Goal: Task Accomplishment & Management: Manage account settings

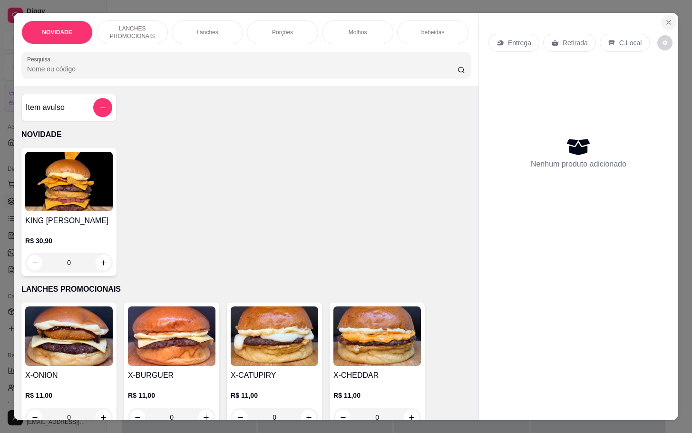
click at [661, 21] on button "Close" at bounding box center [668, 22] width 15 height 15
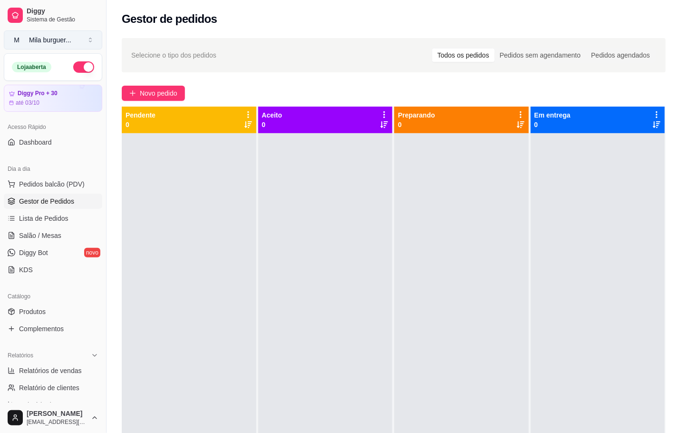
click at [85, 42] on button "M Mila burguer ..." at bounding box center [53, 39] width 98 height 19
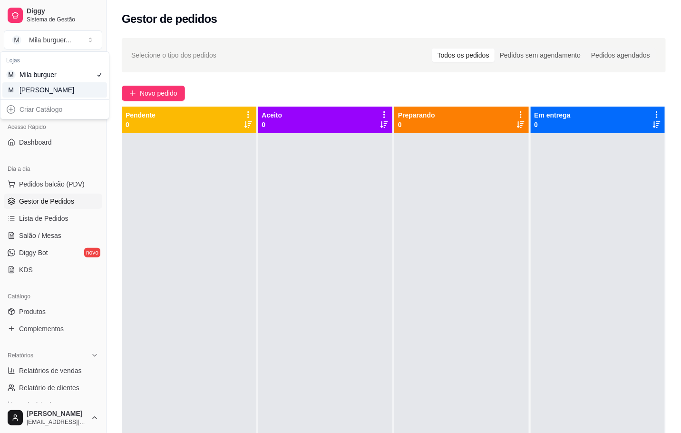
click at [39, 89] on div "[PERSON_NAME]" at bounding box center [40, 90] width 43 height 10
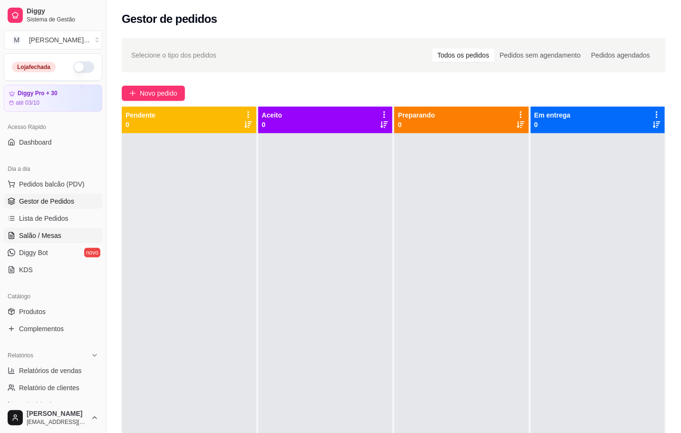
click at [38, 243] on link "Salão / Mesas" at bounding box center [53, 235] width 98 height 15
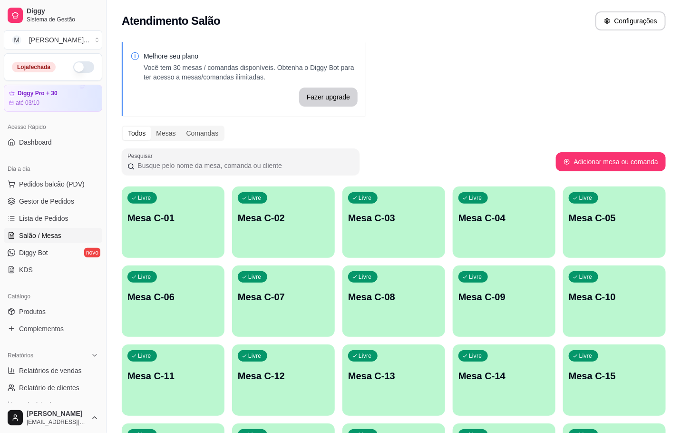
click at [173, 378] on p "Mesa C-11" at bounding box center [172, 375] width 91 height 13
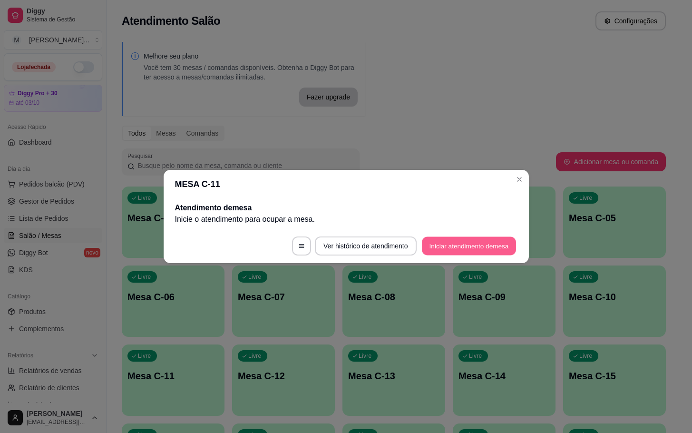
click at [466, 247] on button "Iniciar atendimento de mesa" at bounding box center [469, 246] width 94 height 19
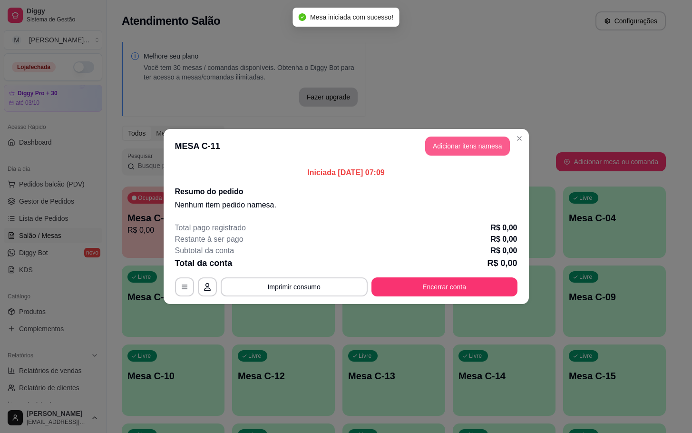
click at [451, 138] on button "Adicionar itens na mesa" at bounding box center [467, 145] width 85 height 19
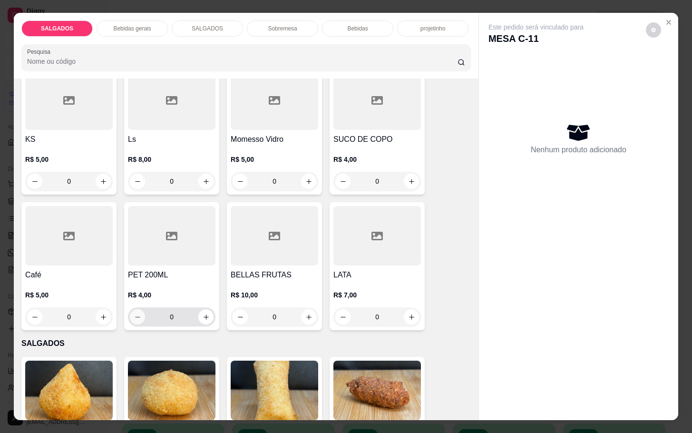
scroll to position [428, 0]
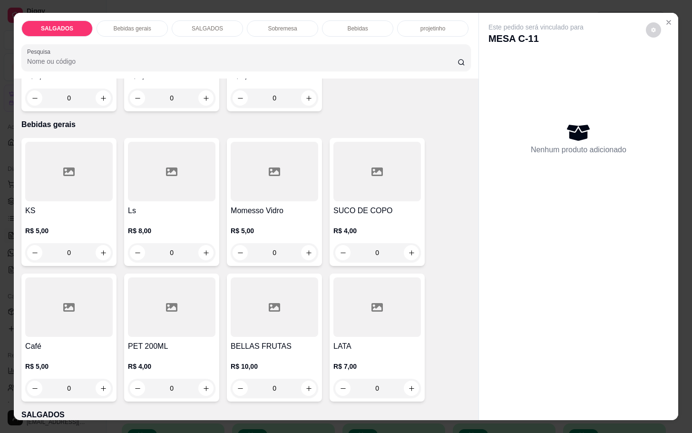
click at [6, 345] on div "SALGADOS Bebidas gerais SALGADOS Sobremesa Bebidas projetinho Pesquisa Item avu…" at bounding box center [346, 216] width 692 height 433
click at [26, 341] on h4 "Café" at bounding box center [69, 346] width 88 height 11
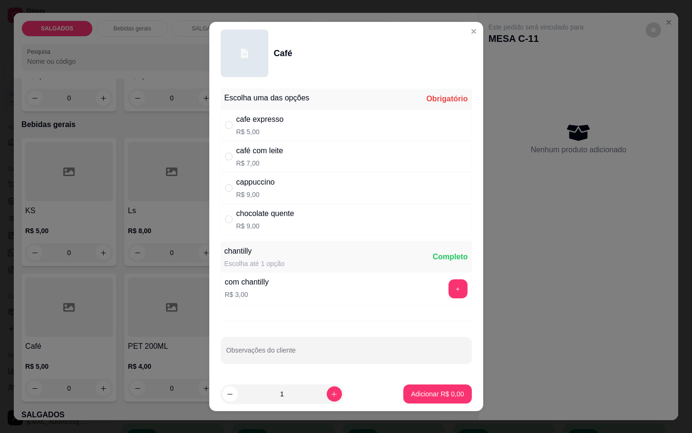
click at [242, 227] on p "R$ 9,00" at bounding box center [265, 226] width 58 height 10
radio input "true"
click at [432, 394] on p "Adicionar R$ 9,00" at bounding box center [437, 393] width 51 height 9
type input "1"
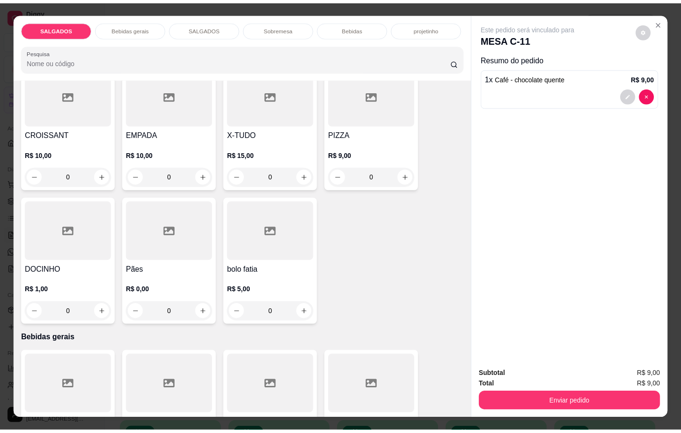
scroll to position [143, 0]
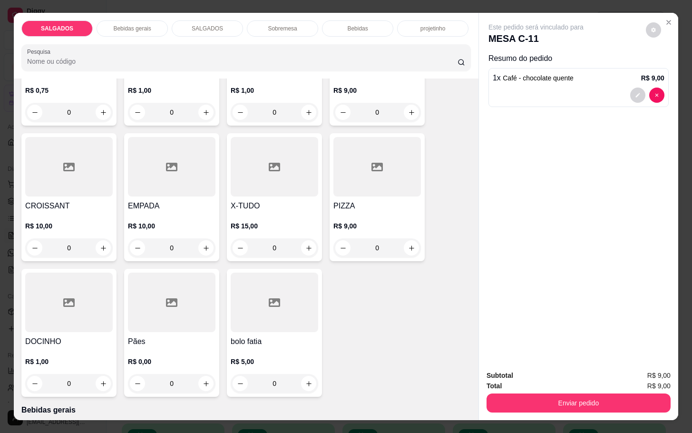
click at [171, 321] on div at bounding box center [172, 302] width 88 height 59
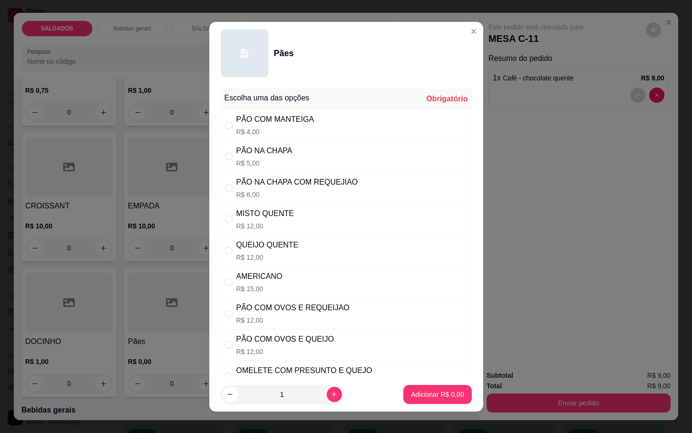
click at [239, 221] on div "MISTO QUENTE R$ 12,00" at bounding box center [265, 219] width 58 height 23
radio input "true"
click at [418, 392] on p "Adicionar R$ 12,00" at bounding box center [435, 395] width 57 height 10
type input "1"
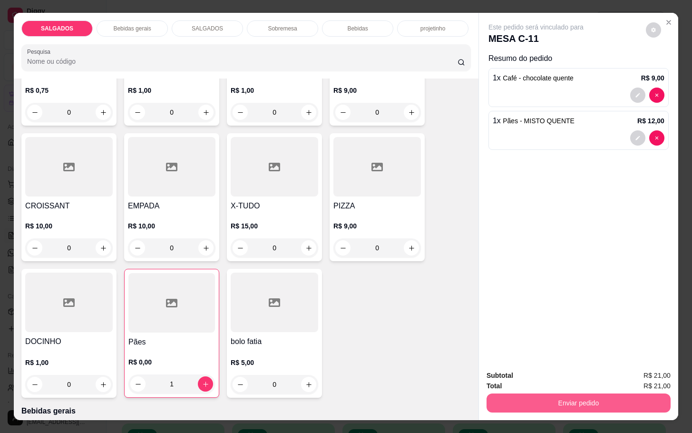
click at [534, 396] on button "Enviar pedido" at bounding box center [579, 402] width 184 height 19
click at [526, 374] on button "Não registrar e enviar pedido" at bounding box center [545, 374] width 96 height 18
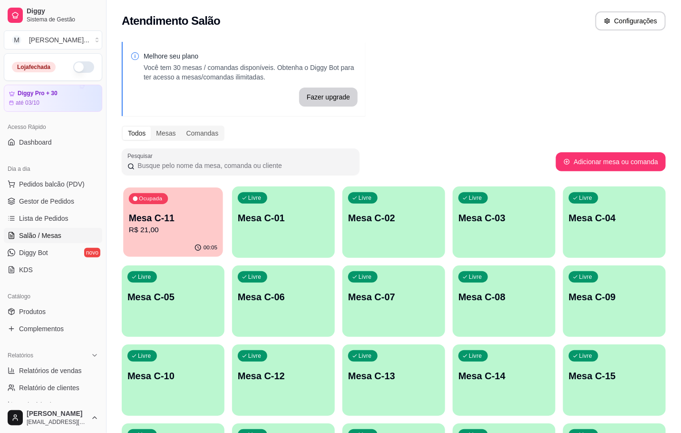
click at [155, 212] on p "Mesa C-11" at bounding box center [173, 218] width 88 height 13
click at [166, 230] on p "R$ 21,00" at bounding box center [172, 229] width 91 height 11
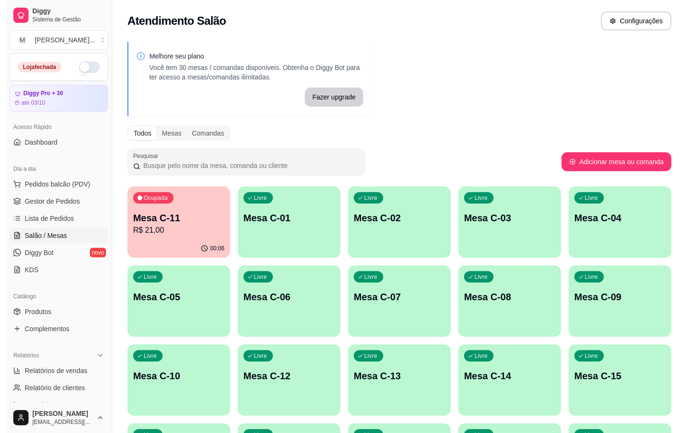
scroll to position [258, 0]
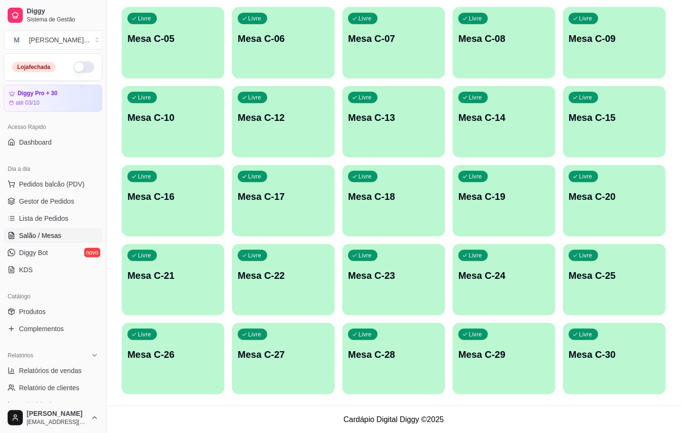
click at [479, 344] on div "Livre Mesa C-29" at bounding box center [504, 353] width 103 height 60
click at [488, 338] on div "Livre Mesa C-29" at bounding box center [504, 353] width 100 height 58
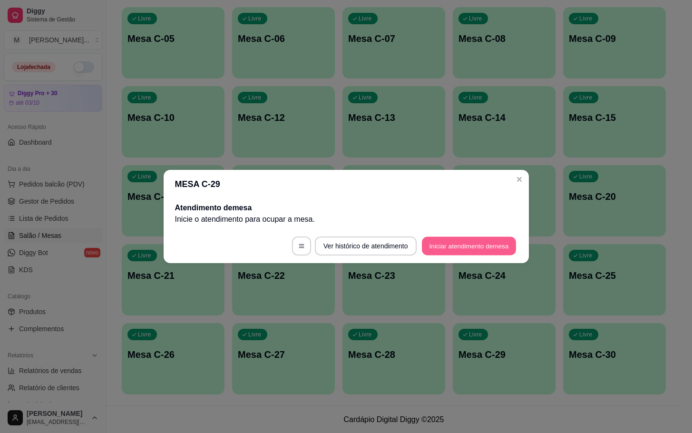
click at [432, 254] on button "Iniciar atendimento de mesa" at bounding box center [469, 246] width 94 height 19
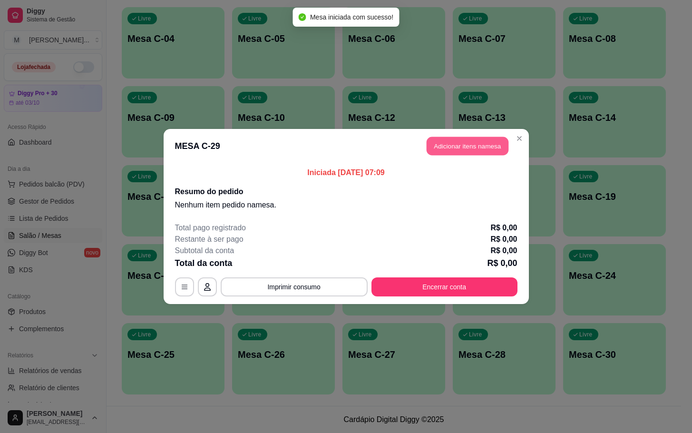
click at [437, 151] on button "Adicionar itens na mesa" at bounding box center [468, 146] width 82 height 19
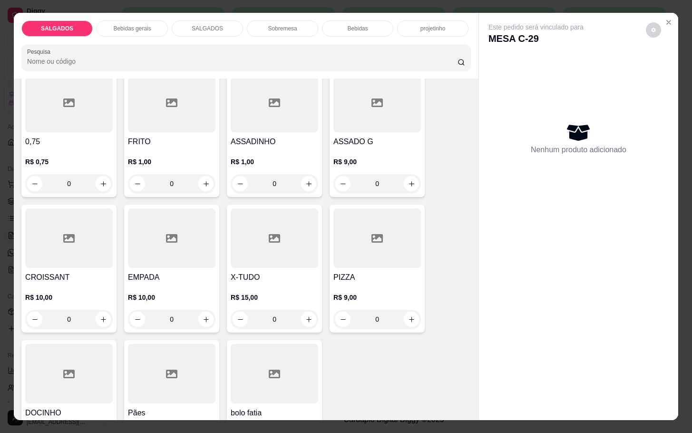
scroll to position [214, 0]
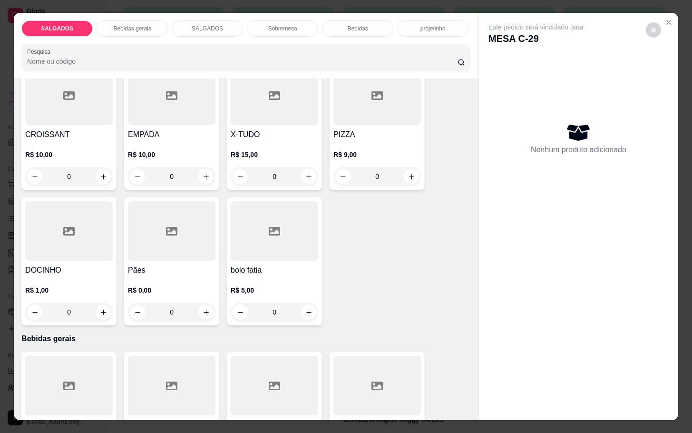
click at [143, 253] on div at bounding box center [172, 230] width 88 height 59
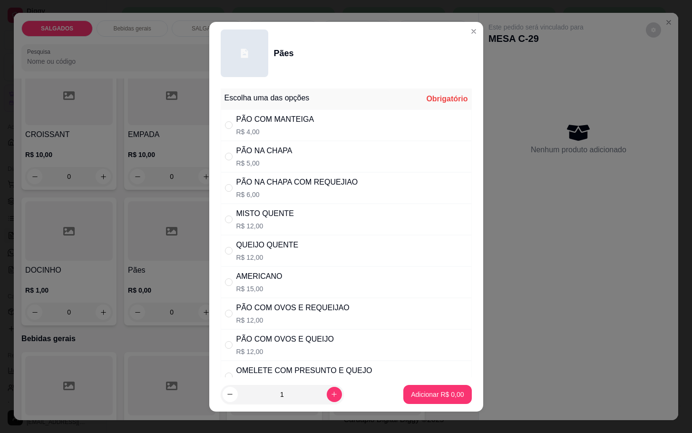
click at [250, 152] on div "PÃO NA CHAPA" at bounding box center [264, 150] width 56 height 11
radio input "true"
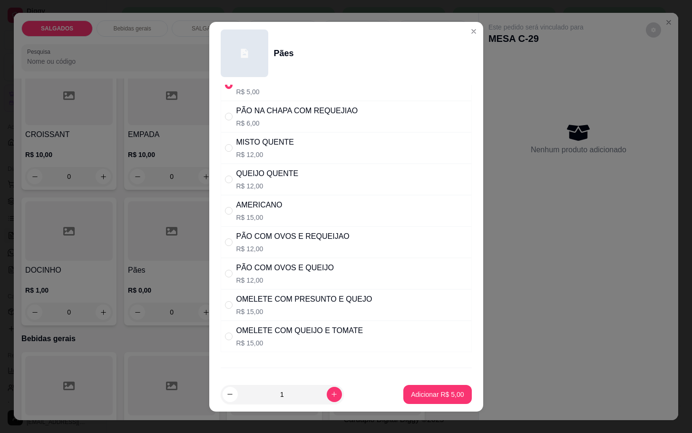
scroll to position [122, 0]
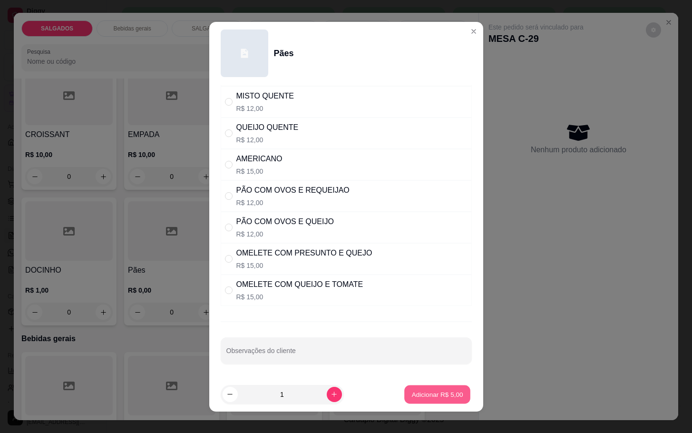
click at [412, 391] on p "Adicionar R$ 5,00" at bounding box center [437, 394] width 51 height 9
type input "1"
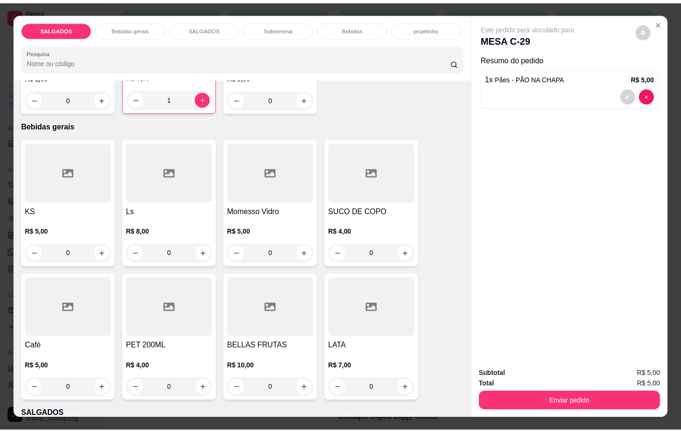
scroll to position [499, 0]
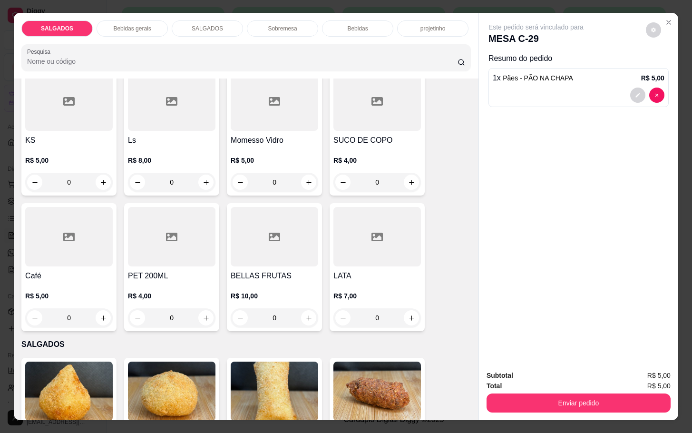
click at [76, 271] on h4 "Café" at bounding box center [69, 275] width 88 height 11
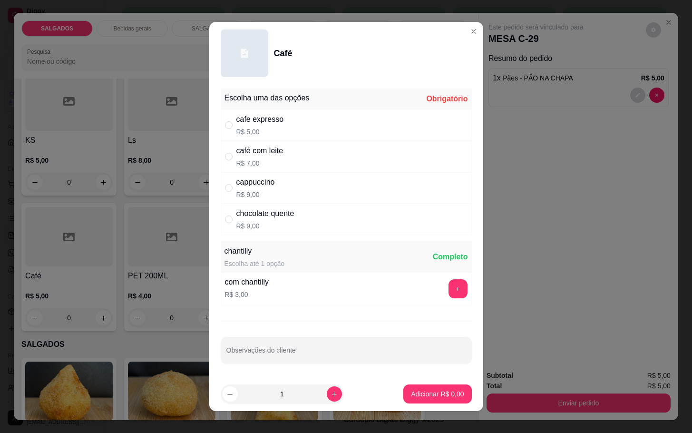
click at [227, 154] on div "" at bounding box center [230, 156] width 11 height 10
radio input "true"
click at [404, 390] on button "Adicionar R$ 7,00" at bounding box center [437, 394] width 66 height 19
type input "1"
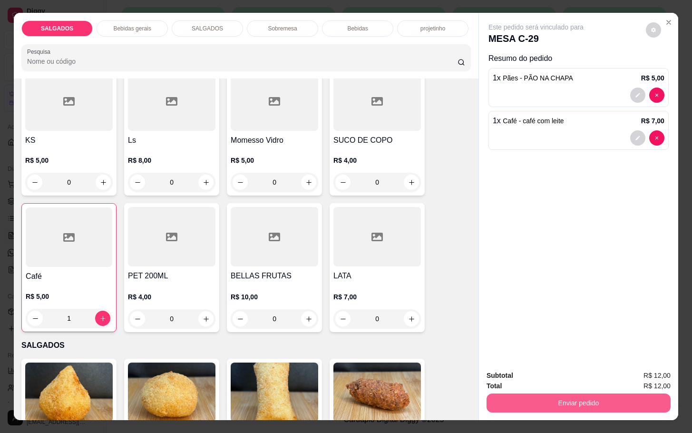
click at [536, 395] on button "Enviar pedido" at bounding box center [579, 402] width 184 height 19
click at [533, 371] on button "Não registrar e enviar pedido" at bounding box center [545, 374] width 99 height 18
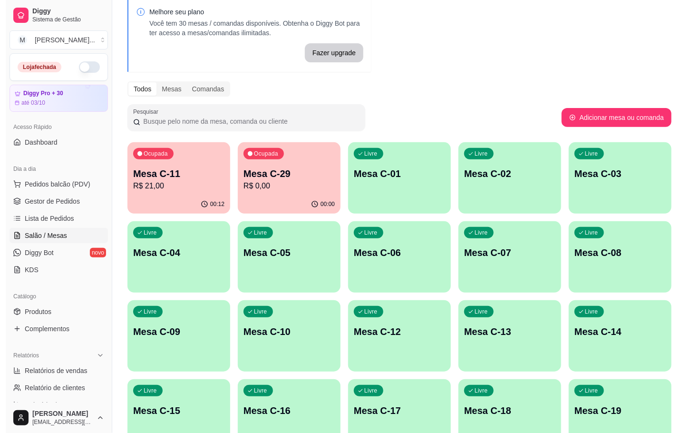
scroll to position [187, 0]
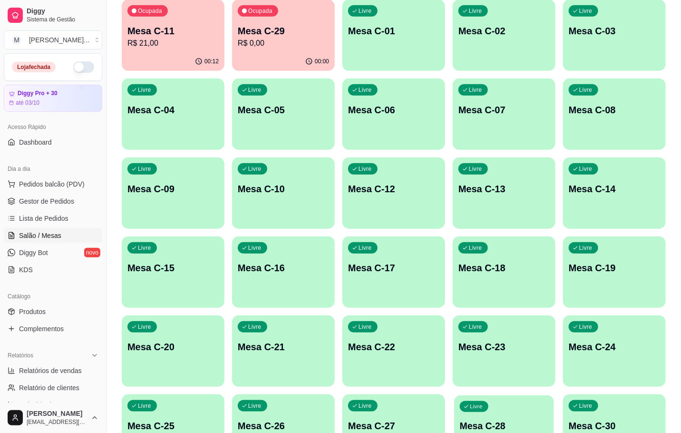
click at [481, 424] on p "Mesa C-28" at bounding box center [504, 425] width 88 height 13
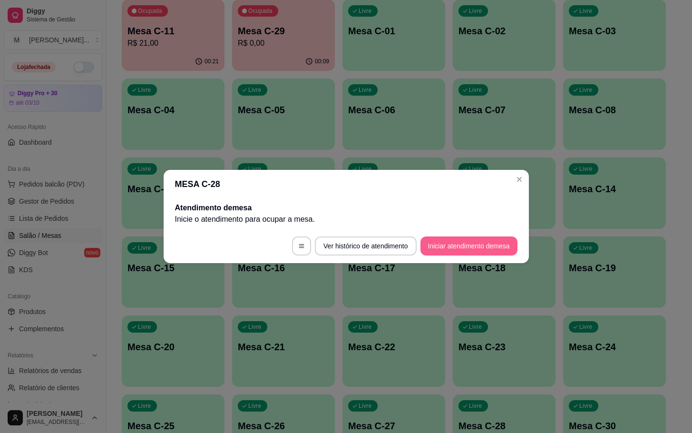
click at [477, 241] on button "Iniciar atendimento de mesa" at bounding box center [468, 245] width 97 height 19
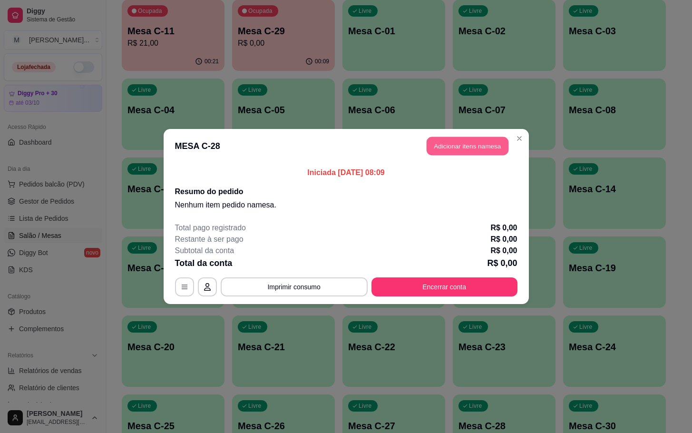
click at [430, 148] on button "Adicionar itens na mesa" at bounding box center [468, 146] width 82 height 19
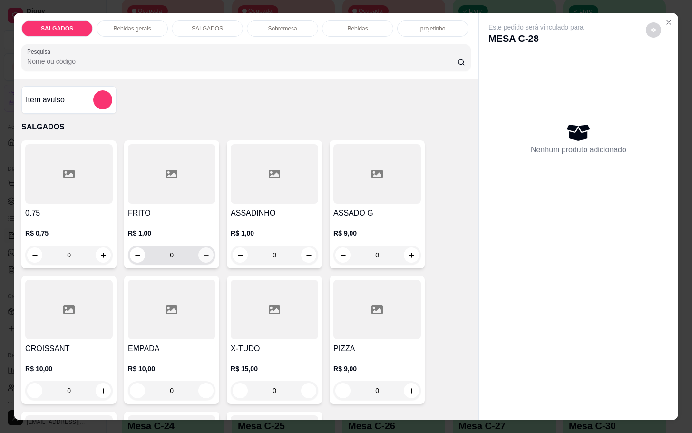
click at [203, 252] on icon "increase-product-quantity" at bounding box center [206, 255] width 7 height 7
click at [201, 247] on button "increase-product-quantity" at bounding box center [205, 254] width 15 height 15
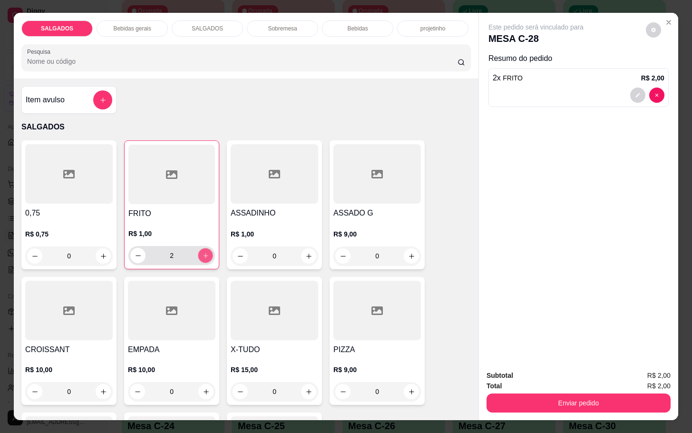
click at [201, 248] on button "increase-product-quantity" at bounding box center [205, 255] width 15 height 15
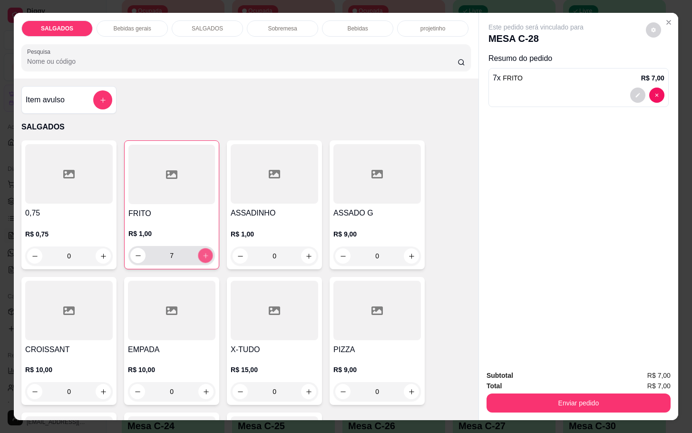
click at [201, 248] on button "increase-product-quantity" at bounding box center [205, 255] width 15 height 15
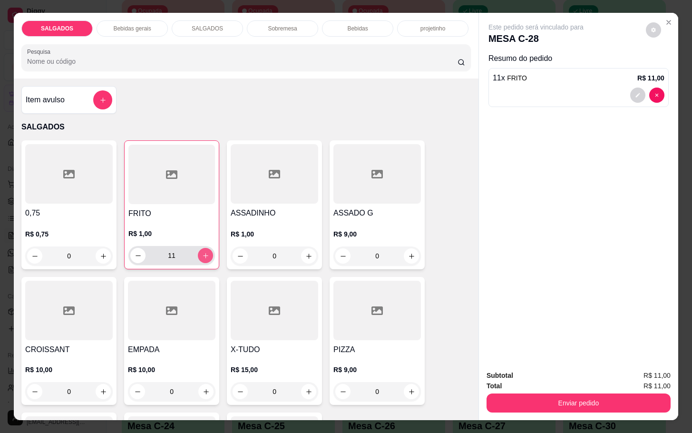
type input "12"
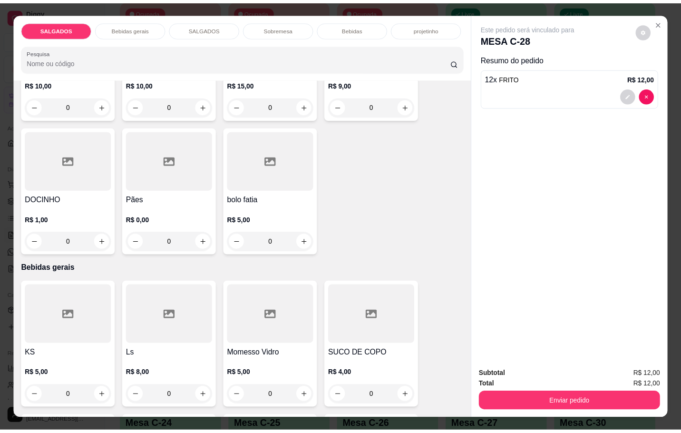
scroll to position [428, 0]
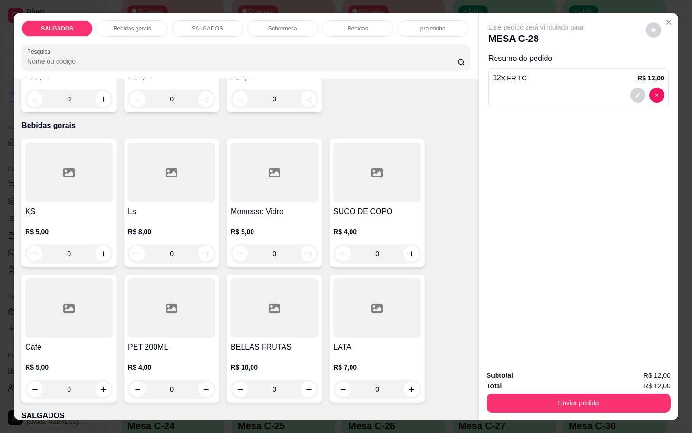
click at [78, 341] on h4 "Café" at bounding box center [69, 346] width 88 height 11
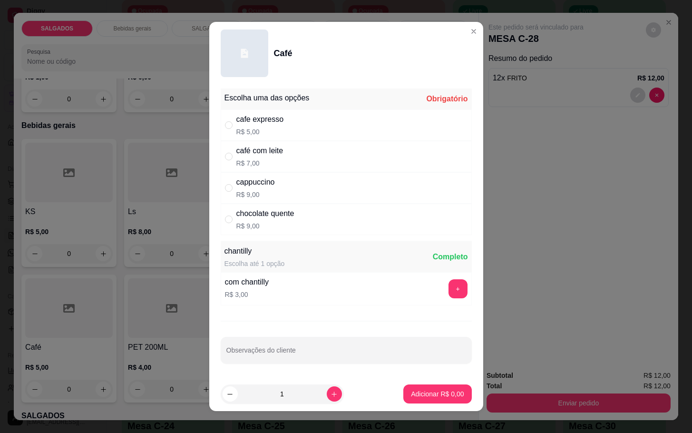
click at [262, 157] on div "café com leite R$ 7,00" at bounding box center [259, 156] width 47 height 23
radio input "true"
click at [331, 394] on icon "increase-product-quantity" at bounding box center [334, 393] width 7 height 7
type input "2"
click at [407, 391] on p "Adicionar R$ 14,00" at bounding box center [435, 394] width 57 height 10
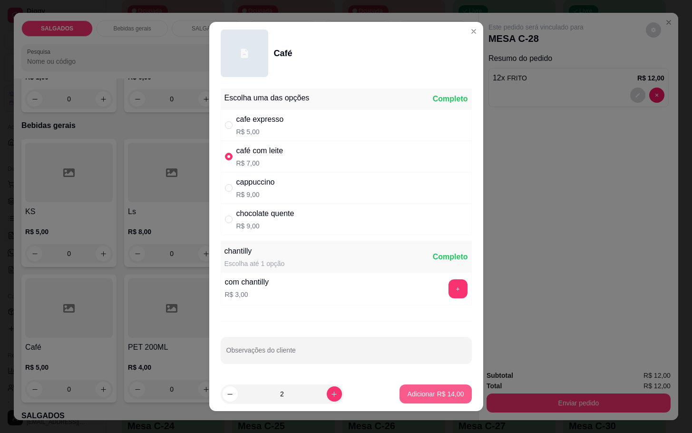
type input "2"
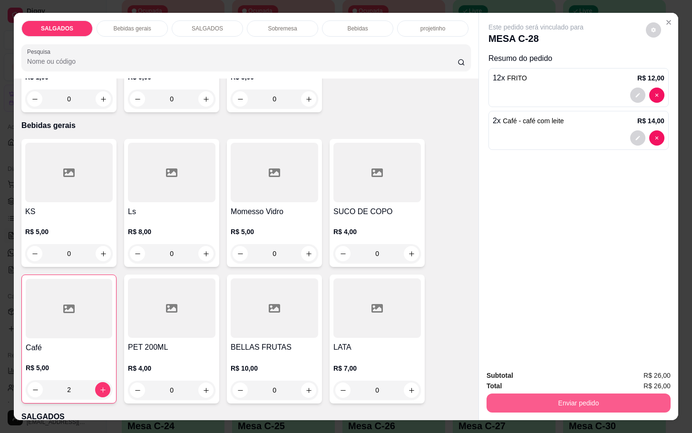
click at [507, 399] on button "Enviar pedido" at bounding box center [579, 402] width 184 height 19
click at [517, 371] on button "Não registrar e enviar pedido" at bounding box center [545, 374] width 99 height 18
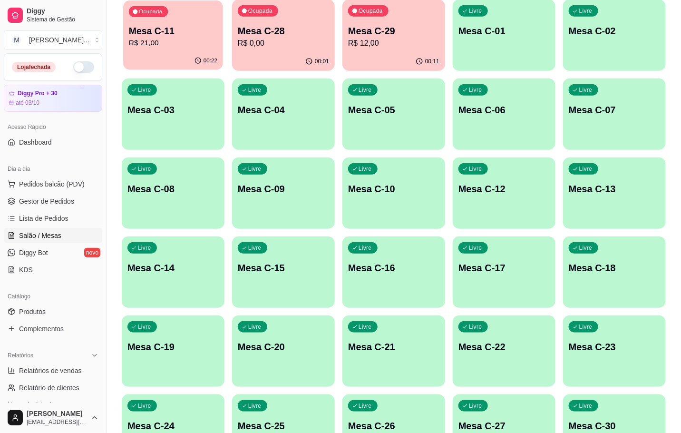
click at [162, 31] on p "Mesa C-11" at bounding box center [173, 31] width 88 height 13
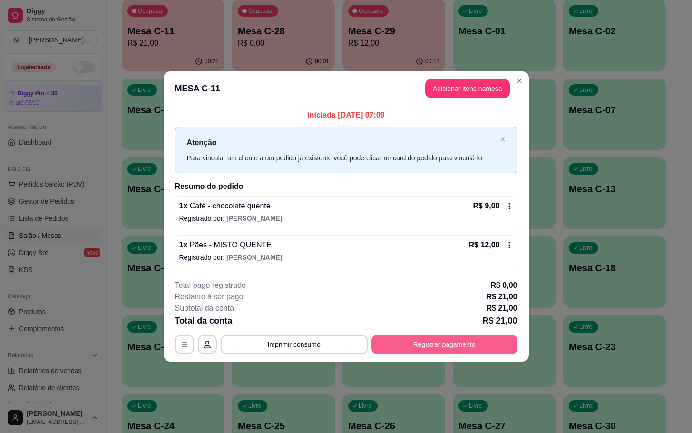
click at [436, 349] on button "Registrar pagamento" at bounding box center [444, 344] width 146 height 19
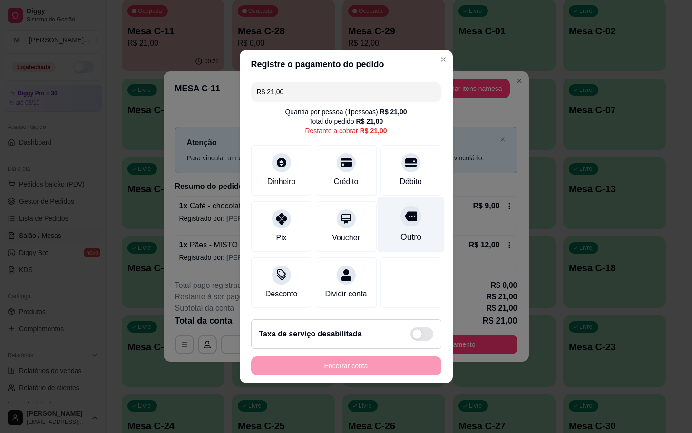
click at [412, 215] on div "Outro" at bounding box center [410, 225] width 67 height 56
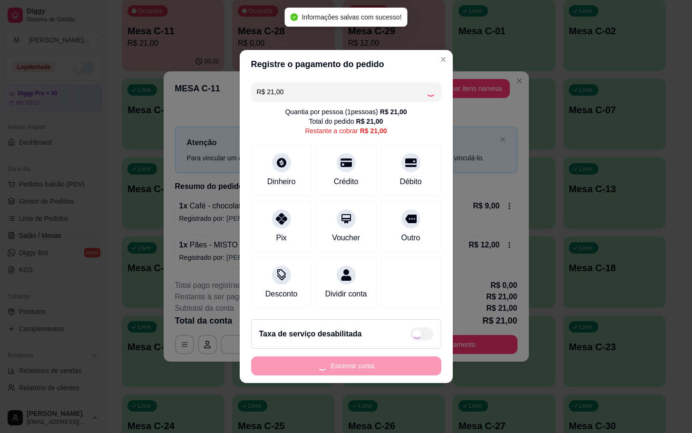
type input "R$ 0,00"
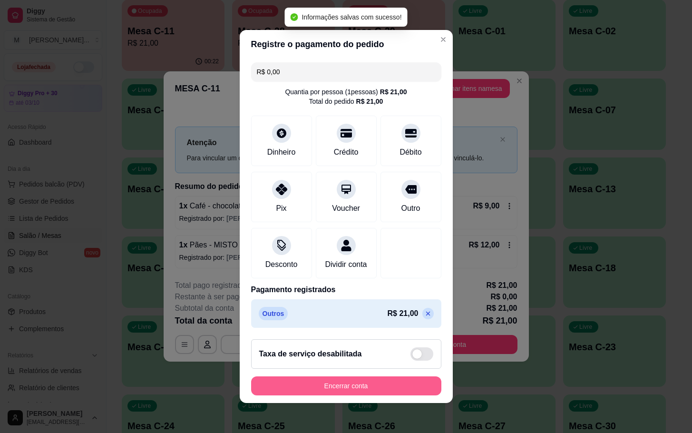
click at [357, 384] on button "Encerrar conta" at bounding box center [346, 385] width 190 height 19
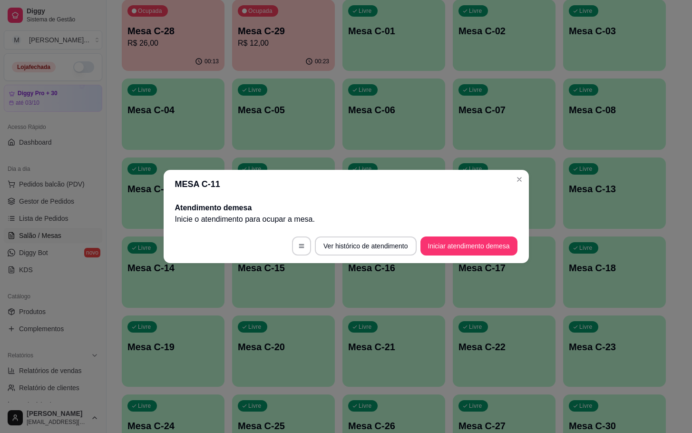
click at [408, 86] on div "MESA C-11 Atendimento de mesa Inicie o atendimento para ocupar a mesa . Ver his…" at bounding box center [346, 216] width 692 height 433
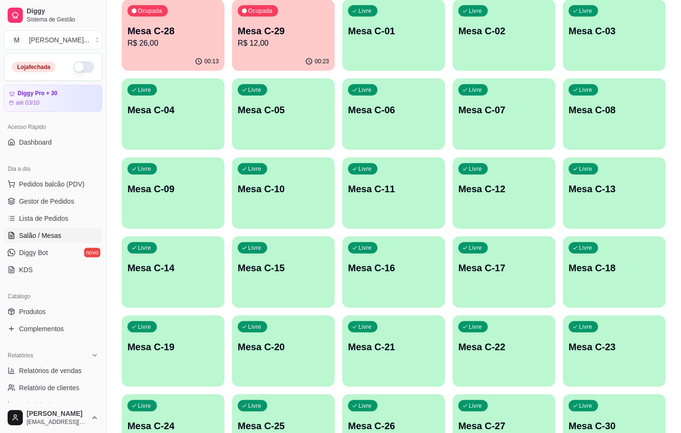
click at [170, 52] on div "00:13" at bounding box center [173, 61] width 103 height 19
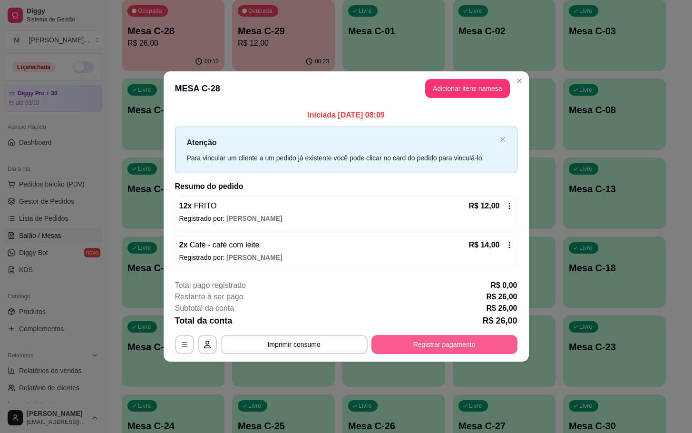
click at [454, 340] on button "Registrar pagamento" at bounding box center [444, 344] width 146 height 19
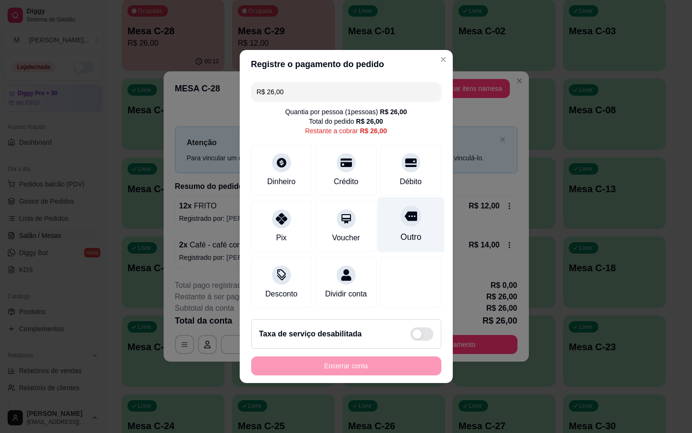
click at [407, 212] on icon at bounding box center [410, 217] width 12 height 10
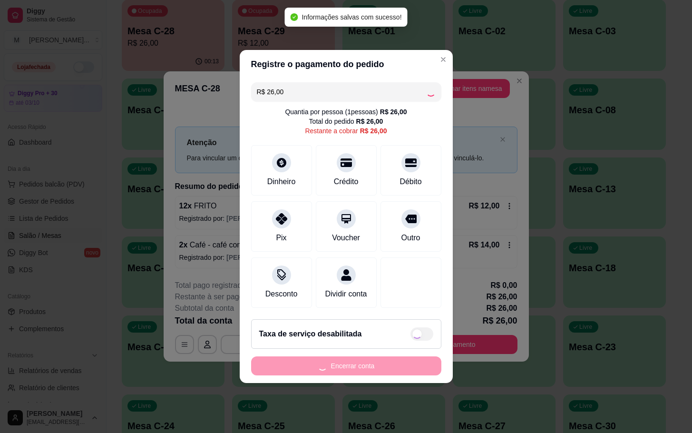
type input "R$ 0,00"
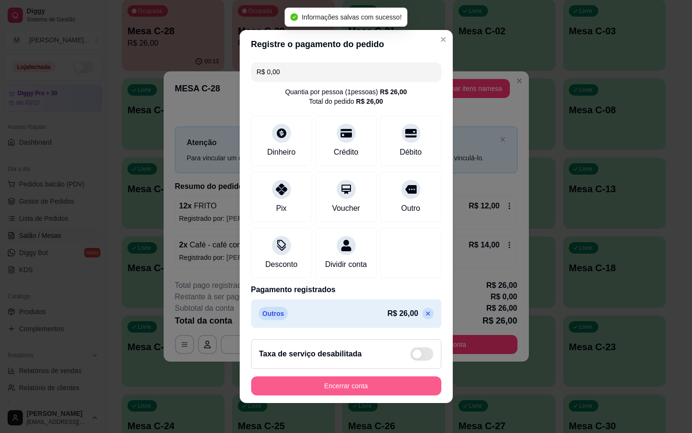
click at [336, 389] on button "Encerrar conta" at bounding box center [346, 385] width 190 height 19
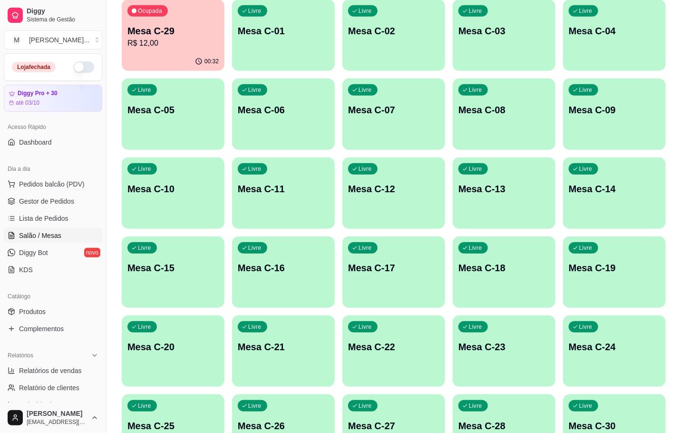
click at [204, 20] on div "Ocupada Mesa C-29 R$ 12,00" at bounding box center [173, 26] width 103 height 53
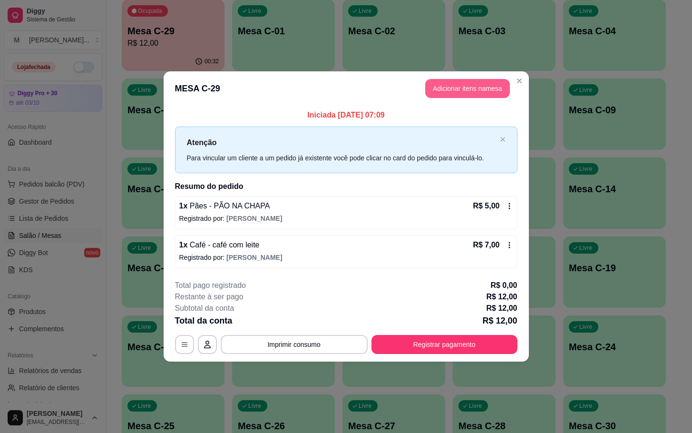
click at [471, 90] on button "Adicionar itens na mesa" at bounding box center [467, 88] width 85 height 19
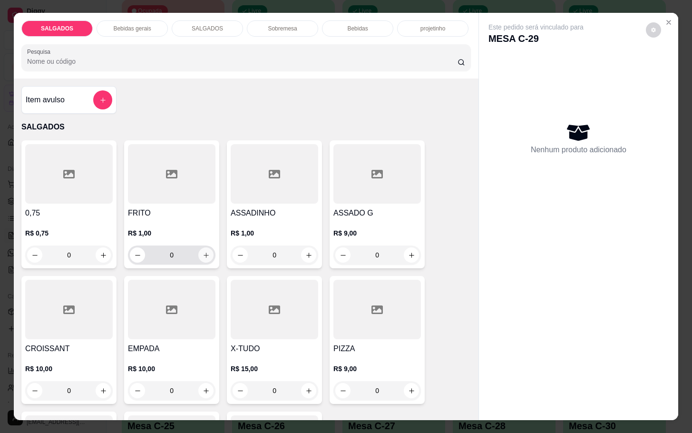
click at [203, 254] on icon "increase-product-quantity" at bounding box center [206, 255] width 7 height 7
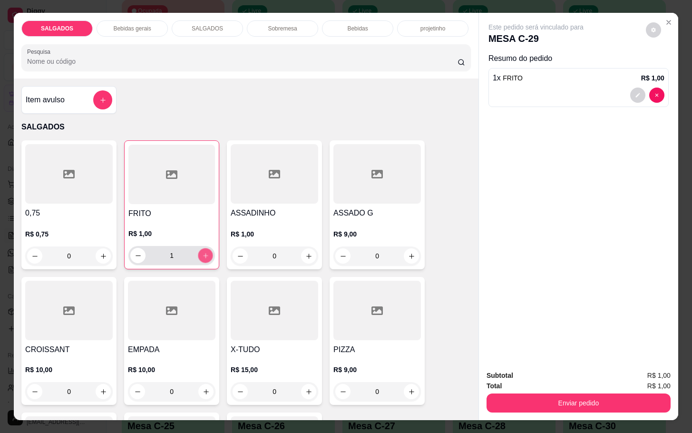
click at [202, 254] on icon "increase-product-quantity" at bounding box center [205, 255] width 7 height 7
type input "3"
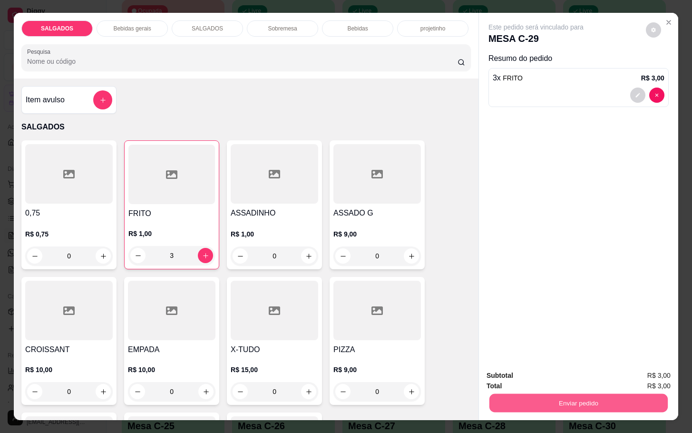
click at [557, 399] on button "Enviar pedido" at bounding box center [578, 402] width 178 height 19
click at [515, 376] on button "Não registrar e enviar pedido" at bounding box center [545, 374] width 99 height 18
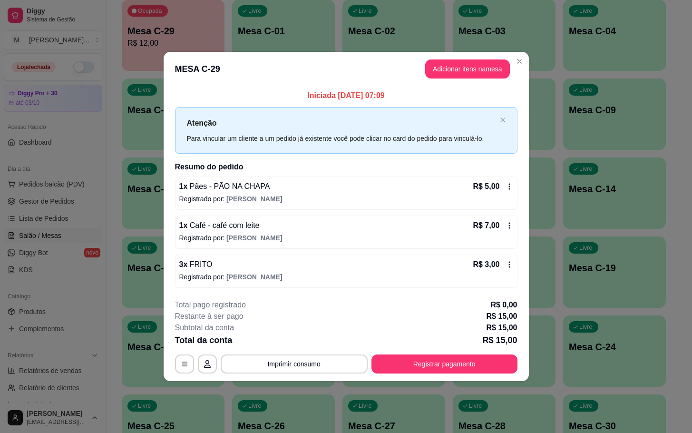
click at [461, 347] on div "Total da conta R$ 15,00" at bounding box center [346, 339] width 342 height 13
click at [477, 360] on button "Registrar pagamento" at bounding box center [444, 363] width 146 height 19
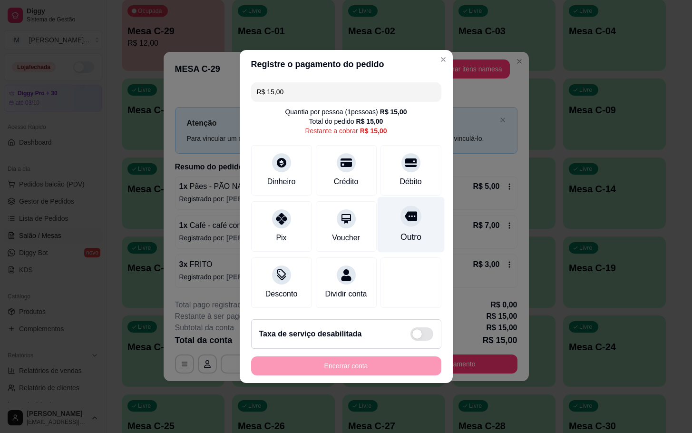
click at [404, 213] on icon at bounding box center [410, 216] width 12 height 12
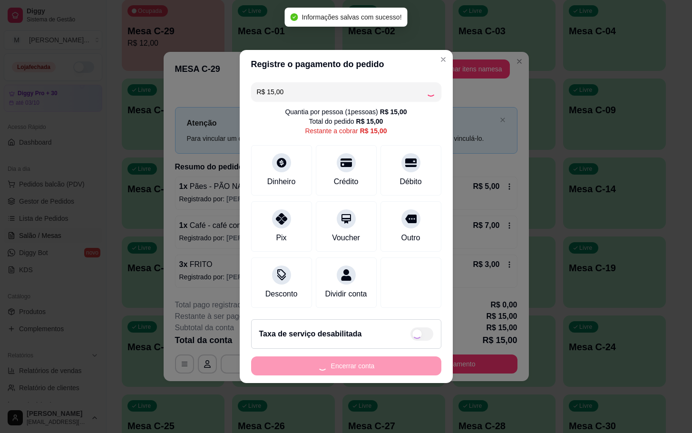
type input "R$ 0,00"
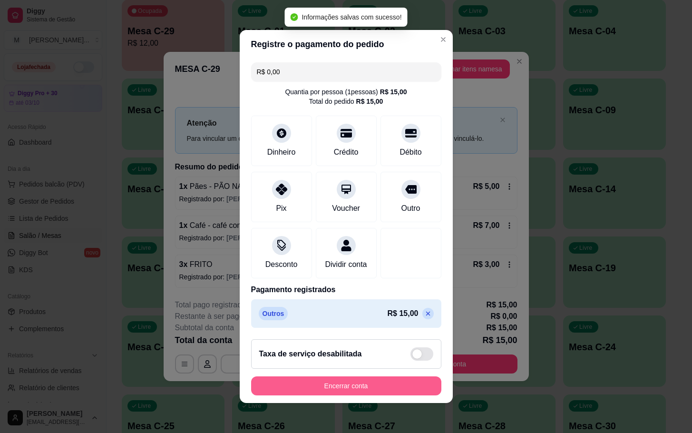
click at [294, 389] on button "Encerrar conta" at bounding box center [346, 385] width 190 height 19
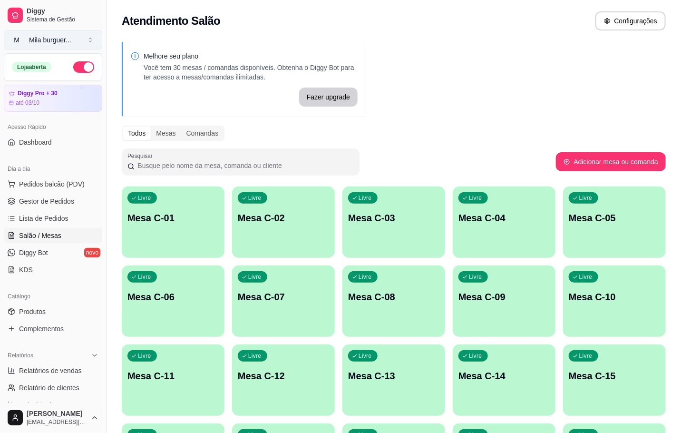
click at [68, 36] on div "Mila burguer ..." at bounding box center [50, 40] width 42 height 10
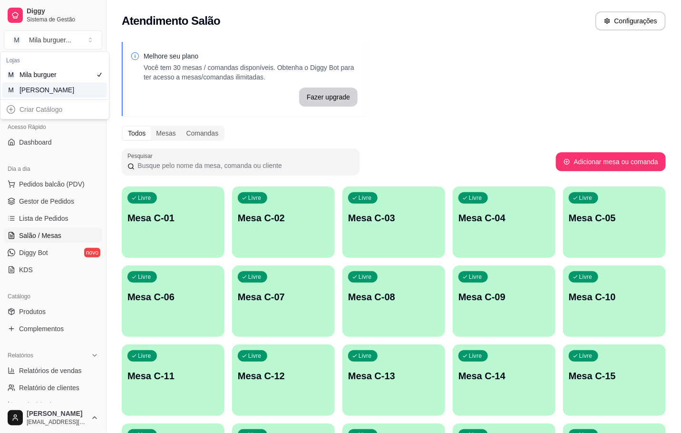
click at [60, 86] on div "[PERSON_NAME]" at bounding box center [40, 90] width 43 height 10
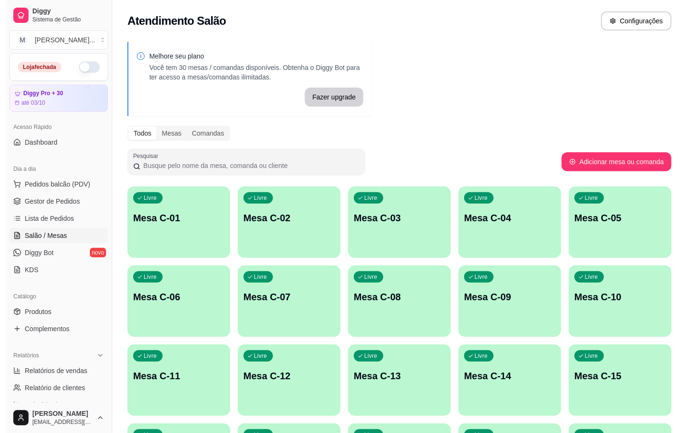
scroll to position [258, 0]
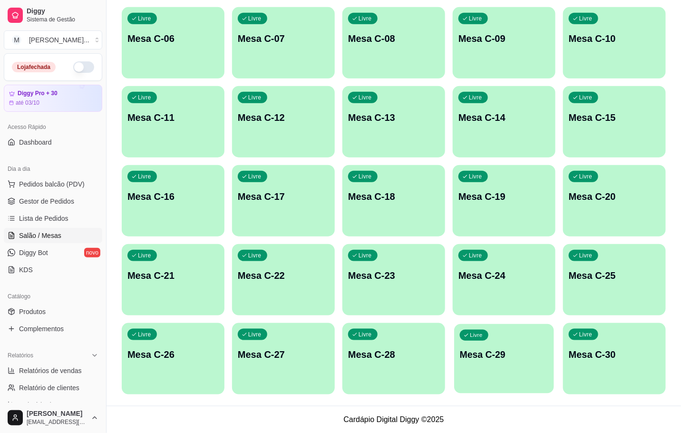
click at [518, 342] on div "Livre Mesa C-29" at bounding box center [504, 353] width 100 height 58
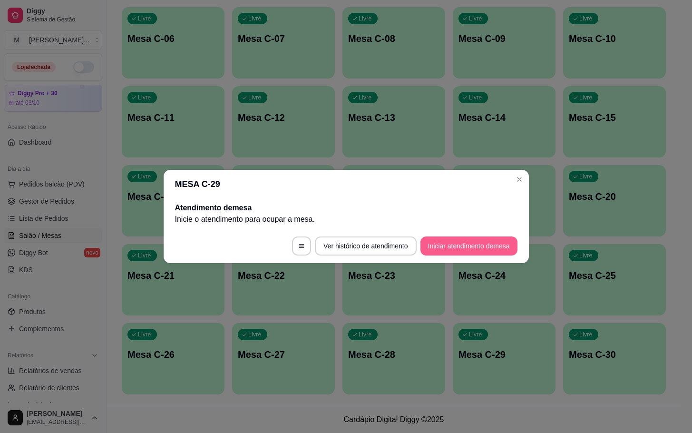
click at [474, 242] on button "Iniciar atendimento de mesa" at bounding box center [468, 245] width 97 height 19
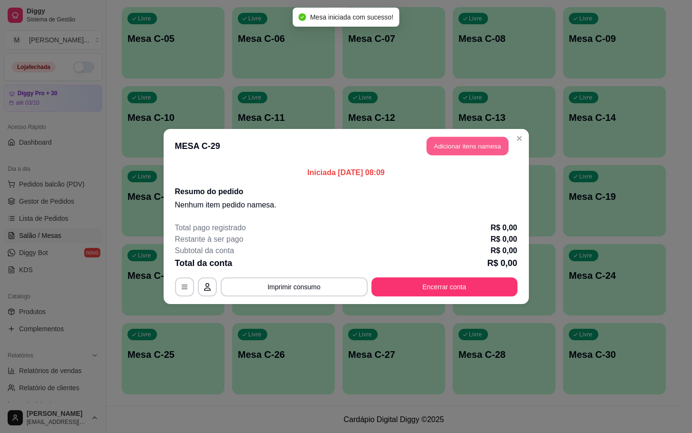
click at [469, 144] on button "Adicionar itens na mesa" at bounding box center [468, 146] width 82 height 19
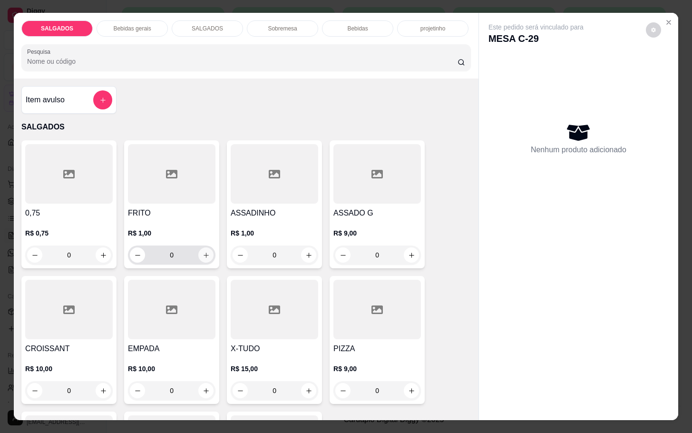
click at [204, 253] on icon "increase-product-quantity" at bounding box center [206, 255] width 7 height 7
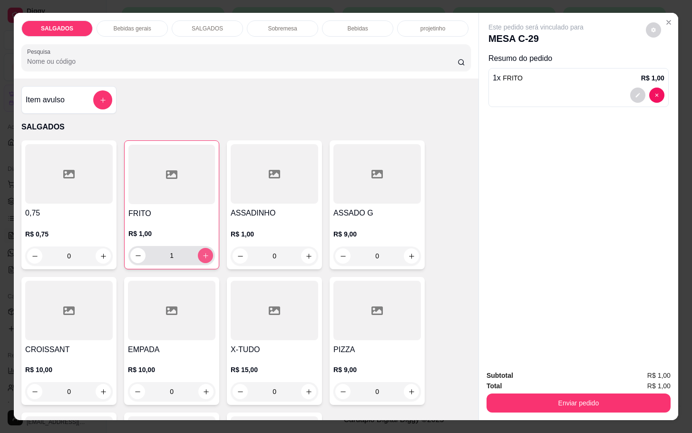
click at [204, 253] on button "increase-product-quantity" at bounding box center [205, 255] width 15 height 15
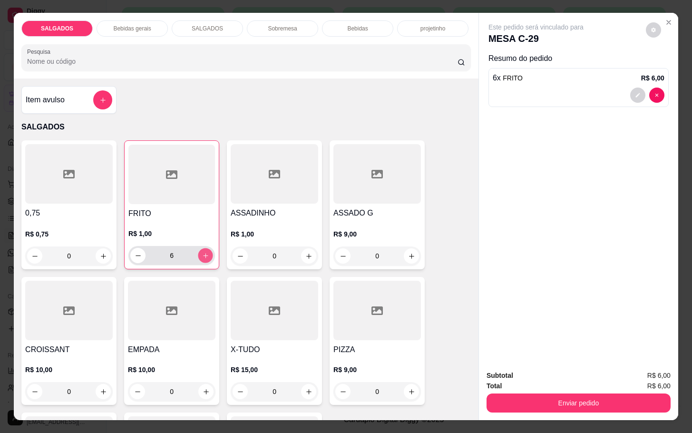
click at [202, 252] on icon "increase-product-quantity" at bounding box center [205, 255] width 7 height 7
click at [198, 248] on button "increase-product-quantity" at bounding box center [205, 255] width 15 height 15
click at [202, 252] on icon "increase-product-quantity" at bounding box center [205, 255] width 7 height 7
click at [189, 252] on div "9" at bounding box center [171, 255] width 83 height 19
click at [198, 257] on button "increase-product-quantity" at bounding box center [205, 255] width 15 height 15
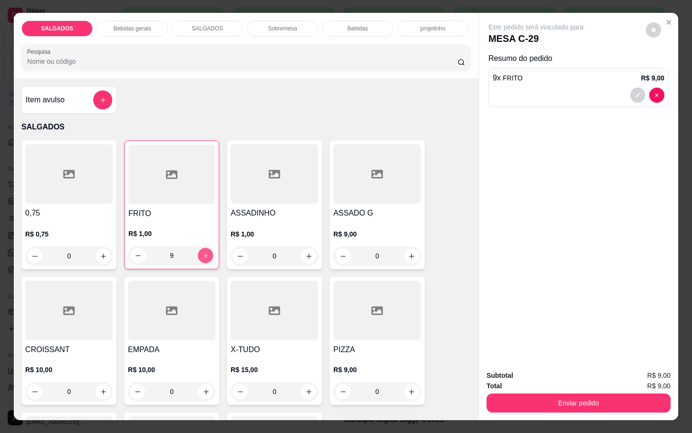
type input "10"
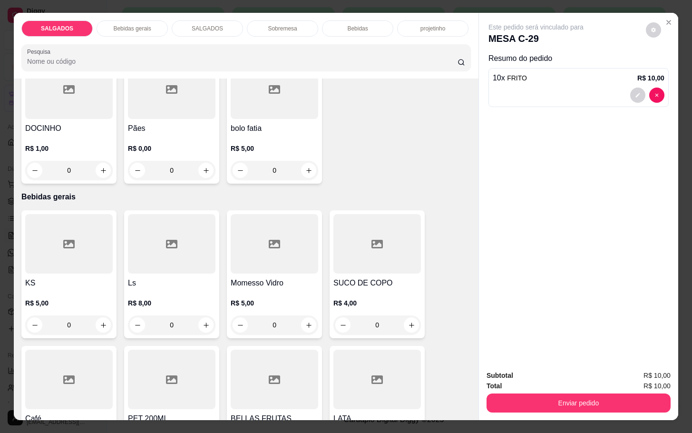
scroll to position [571, 0]
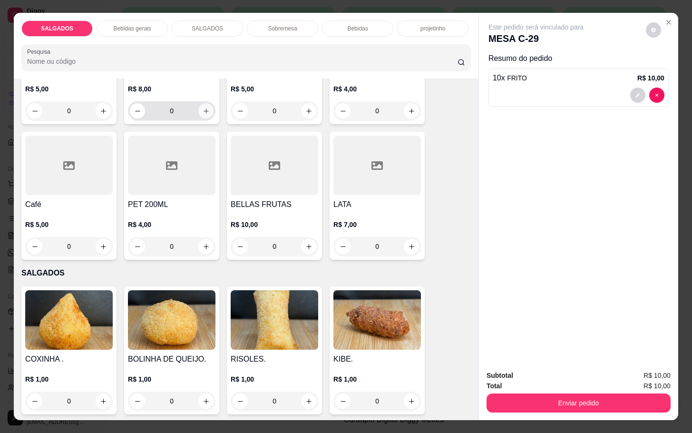
click at [203, 107] on icon "increase-product-quantity" at bounding box center [206, 110] width 7 height 7
type input "1"
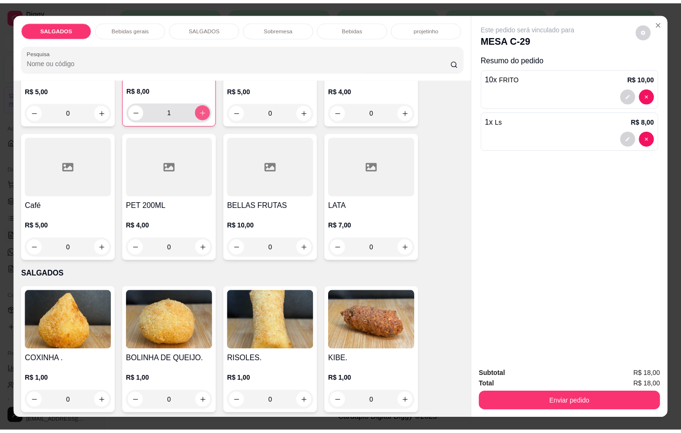
scroll to position [572, 0]
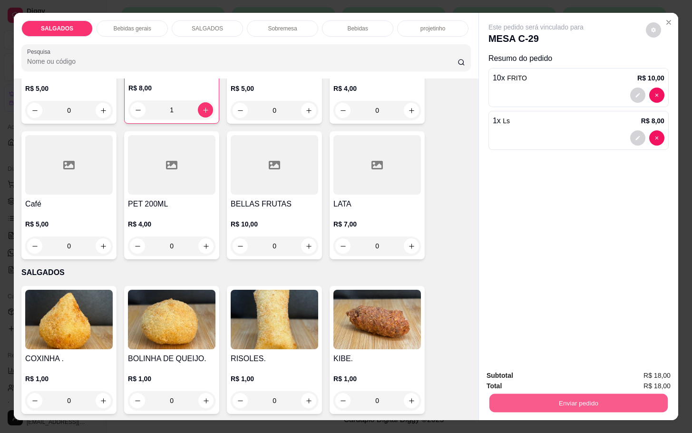
click at [595, 396] on button "Enviar pedido" at bounding box center [578, 402] width 178 height 19
click at [574, 374] on button "Não registrar e enviar pedido" at bounding box center [545, 374] width 99 height 18
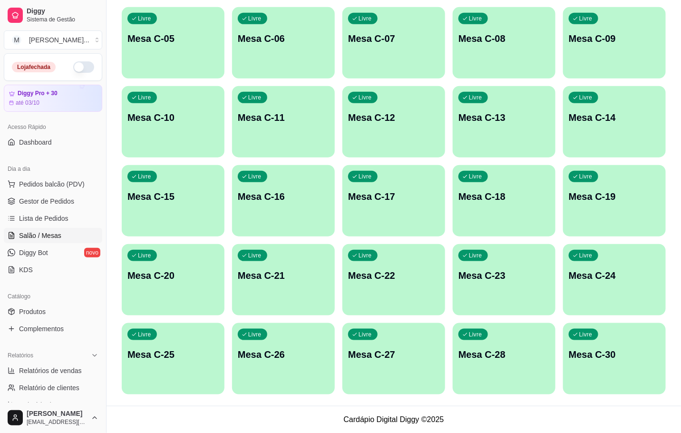
scroll to position [116, 0]
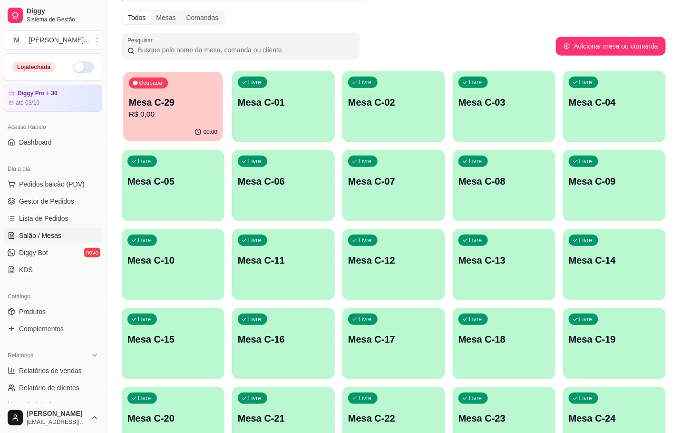
click at [198, 100] on p "Mesa C-29" at bounding box center [173, 102] width 88 height 13
click at [187, 107] on p "Mesa C-29" at bounding box center [172, 102] width 91 height 13
click at [141, 96] on p "Mesa C-29" at bounding box center [172, 102] width 91 height 13
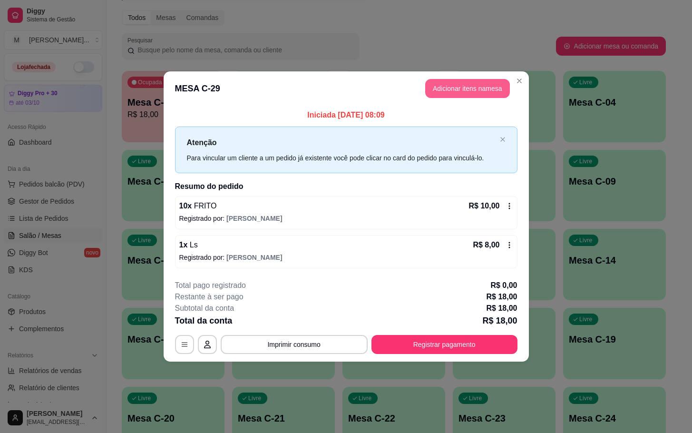
click at [447, 92] on button "Adicionar itens na mesa" at bounding box center [467, 88] width 85 height 19
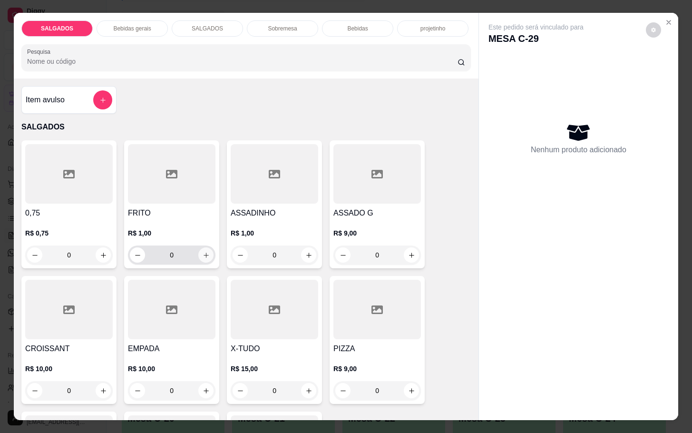
click at [206, 250] on button "increase-product-quantity" at bounding box center [205, 254] width 15 height 15
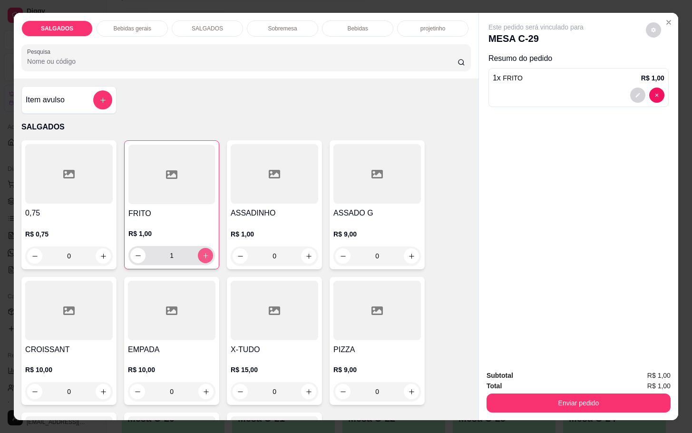
click at [206, 250] on button "increase-product-quantity" at bounding box center [205, 255] width 15 height 15
type input "3"
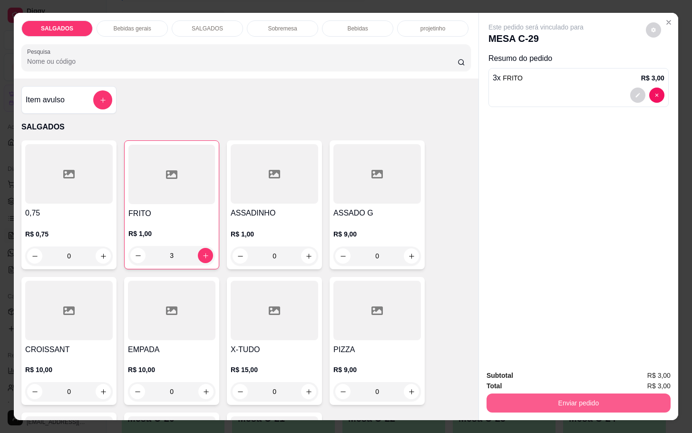
click at [569, 404] on button "Enviar pedido" at bounding box center [579, 402] width 184 height 19
click at [548, 374] on button "Não registrar e enviar pedido" at bounding box center [545, 374] width 99 height 18
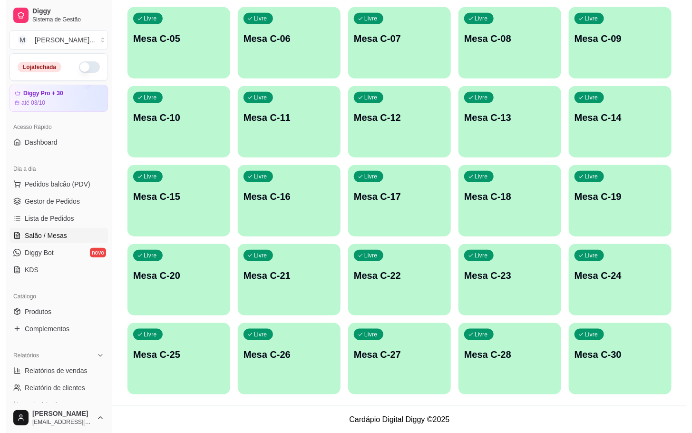
scroll to position [44, 0]
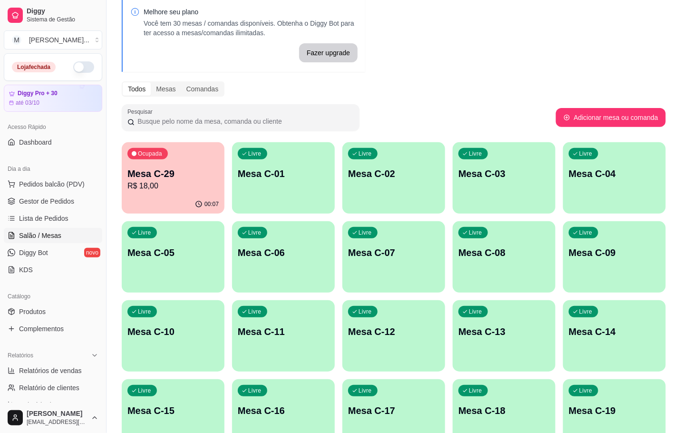
click at [450, 30] on div "Melhore seu plano Você tem 30 mesas / comandas disponíveis. Obtenha o Diggy Bot…" at bounding box center [394, 306] width 575 height 628
drag, startPoint x: 157, startPoint y: 219, endPoint x: 163, endPoint y: 223, distance: 6.9
click at [160, 219] on div "Ocupada Mesa C-29 R$ 21,00 00:12 Livre Mesa C-01 Livre Mesa C-02 Livre Mesa C-0…" at bounding box center [394, 375] width 544 height 466
click at [175, 191] on div "Ocupada Mesa C-29 R$ 21,00" at bounding box center [173, 168] width 103 height 53
click at [155, 195] on button "Ocupada Mesa C-29 R$ 21,00 00:13" at bounding box center [173, 177] width 100 height 69
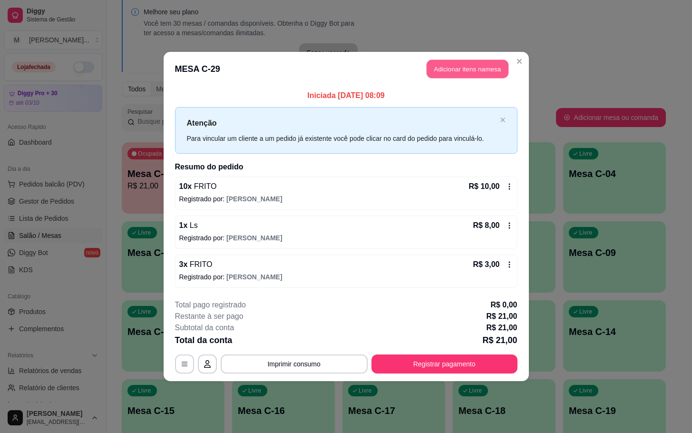
click at [445, 61] on button "Adicionar itens na mesa" at bounding box center [468, 69] width 82 height 19
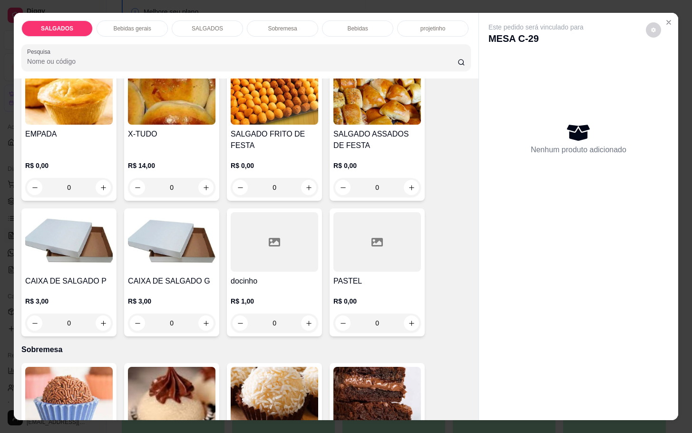
scroll to position [1427, 0]
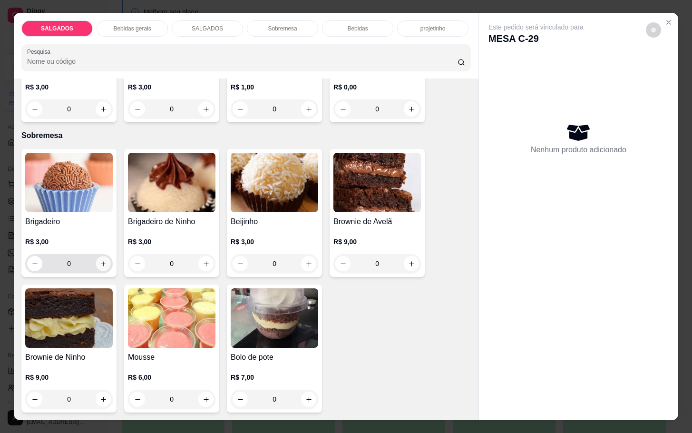
click at [103, 256] on button "increase-product-quantity" at bounding box center [103, 263] width 15 height 15
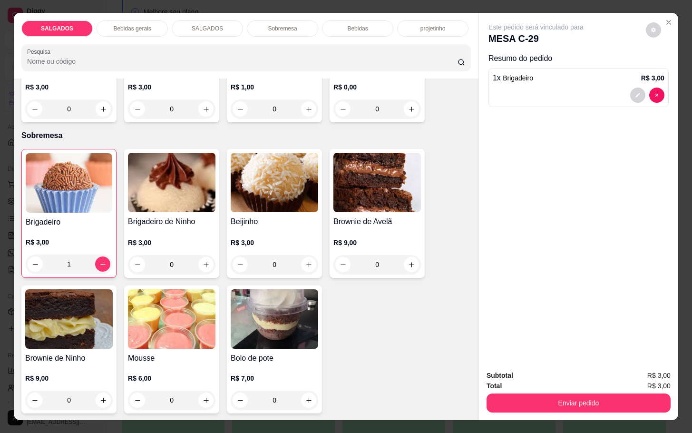
click at [113, 253] on div "Brigadeiro R$ 3,00 1 Brigadeiro de Ninho R$ 3,00 0 Beijinho R$ 3,00 0 Brownie d…" at bounding box center [245, 281] width 449 height 264
click at [99, 261] on icon "increase-product-quantity" at bounding box center [102, 264] width 7 height 7
type input "2"
click at [563, 413] on div "Subtotal R$ 6,00 Total R$ 6,00 Enviar pedido" at bounding box center [578, 391] width 199 height 58
click at [561, 403] on button "Enviar pedido" at bounding box center [579, 402] width 184 height 19
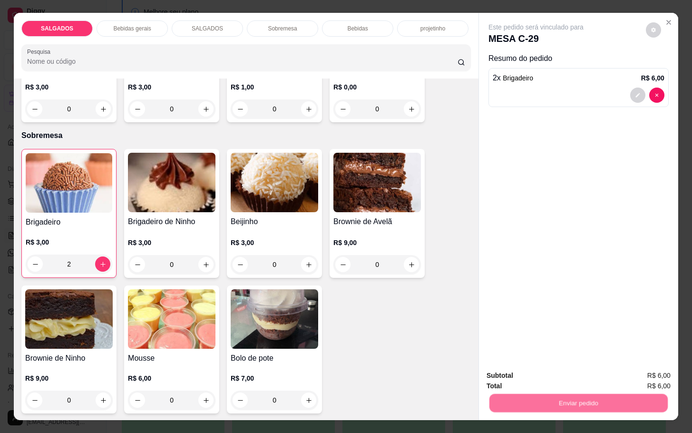
click at [557, 380] on button "Não registrar e enviar pedido" at bounding box center [545, 374] width 96 height 18
